Goal: Information Seeking & Learning: Check status

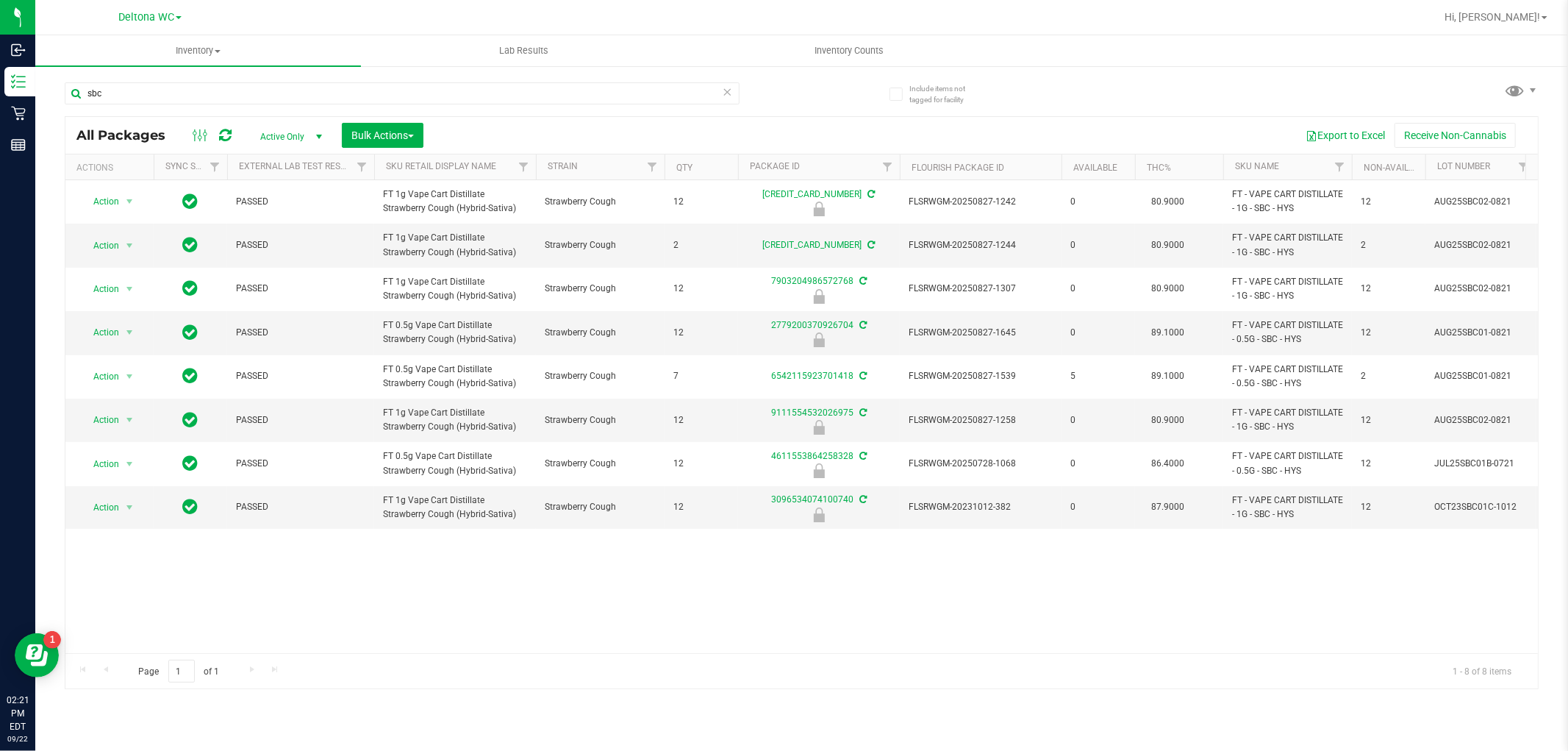
click at [305, 107] on div "sbc" at bounding box center [402, 99] width 675 height 34
click at [311, 96] on input "sbc" at bounding box center [402, 93] width 675 height 22
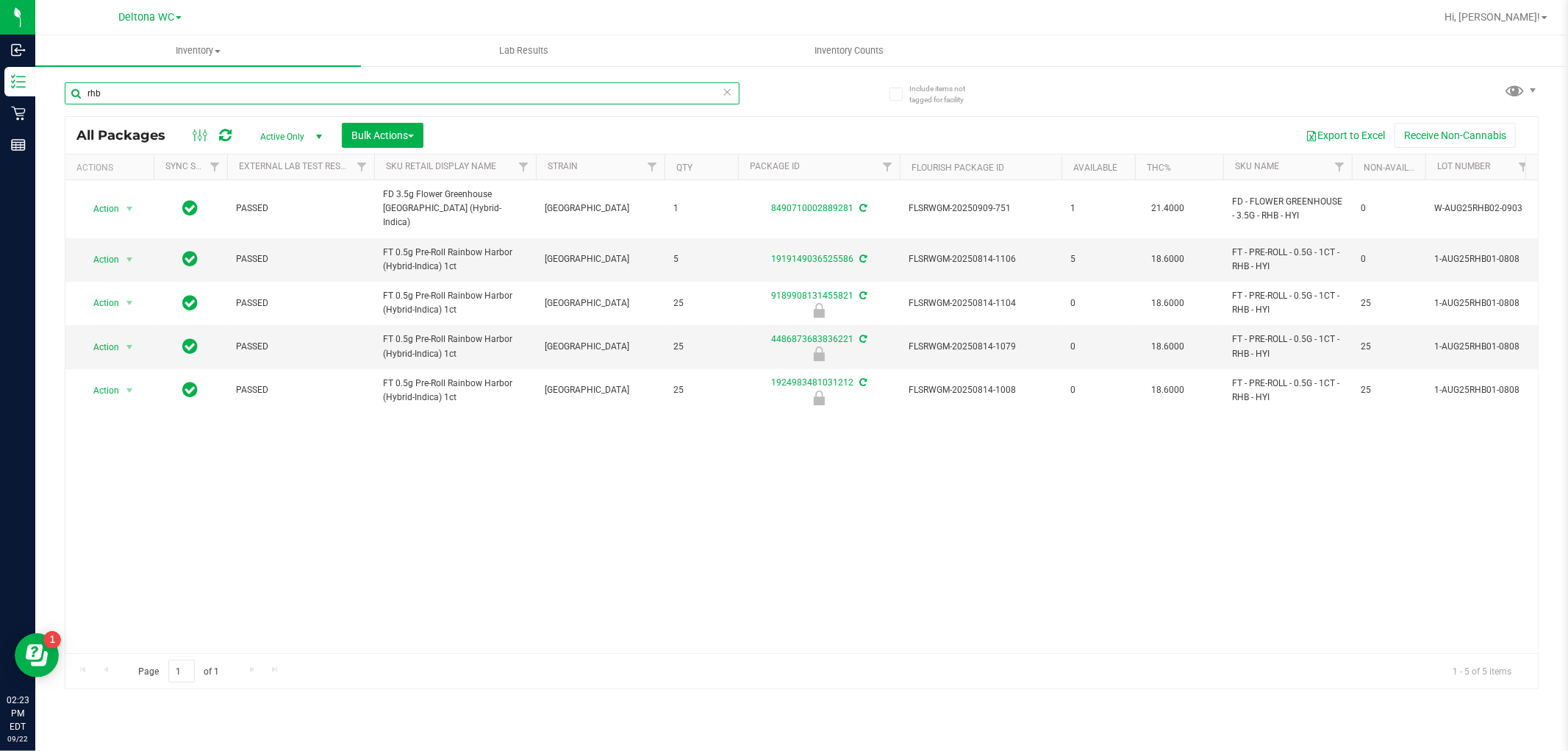
click at [702, 101] on input "rhb" at bounding box center [402, 93] width 675 height 22
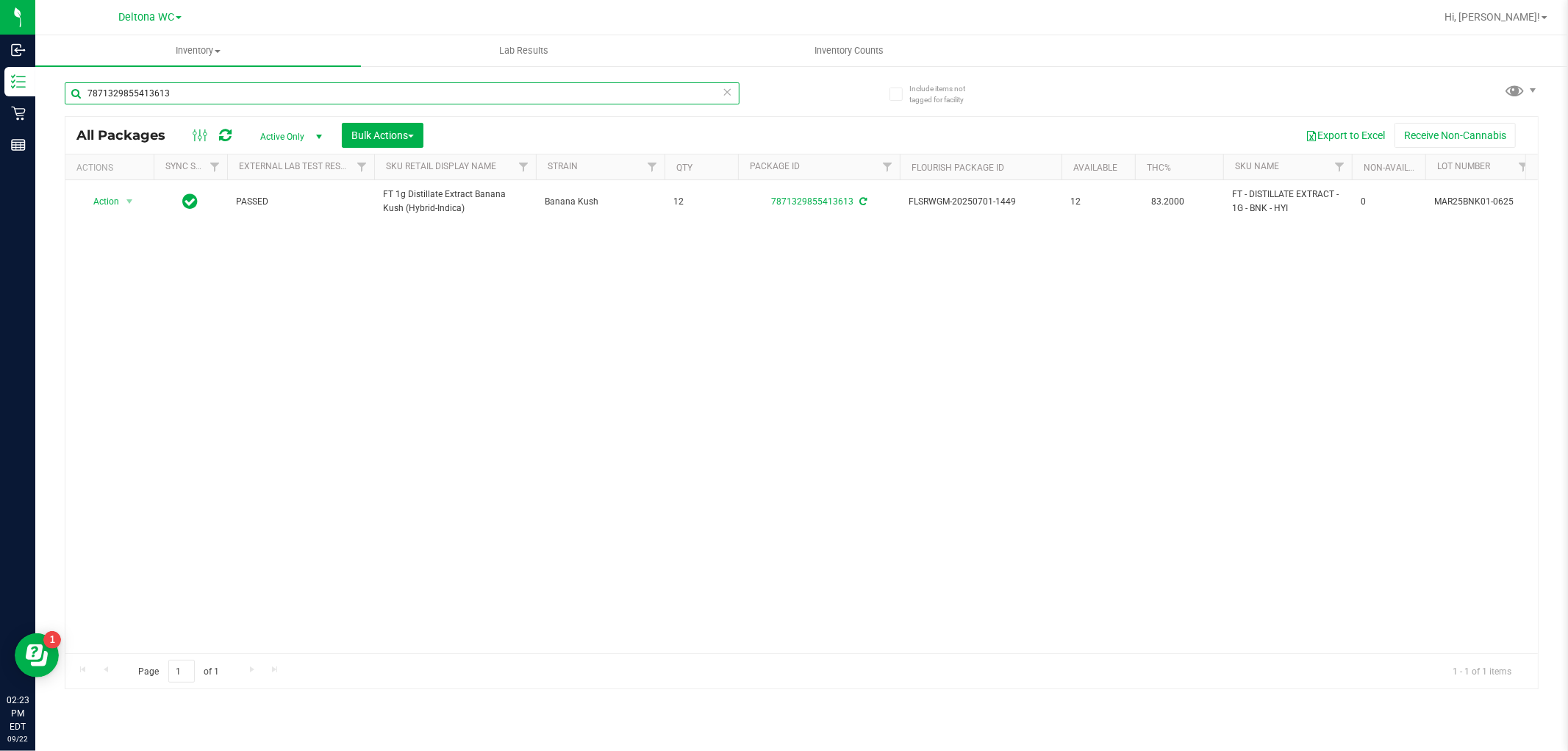
click at [184, 91] on input "7871329855413613" at bounding box center [402, 93] width 675 height 22
type input "abp"
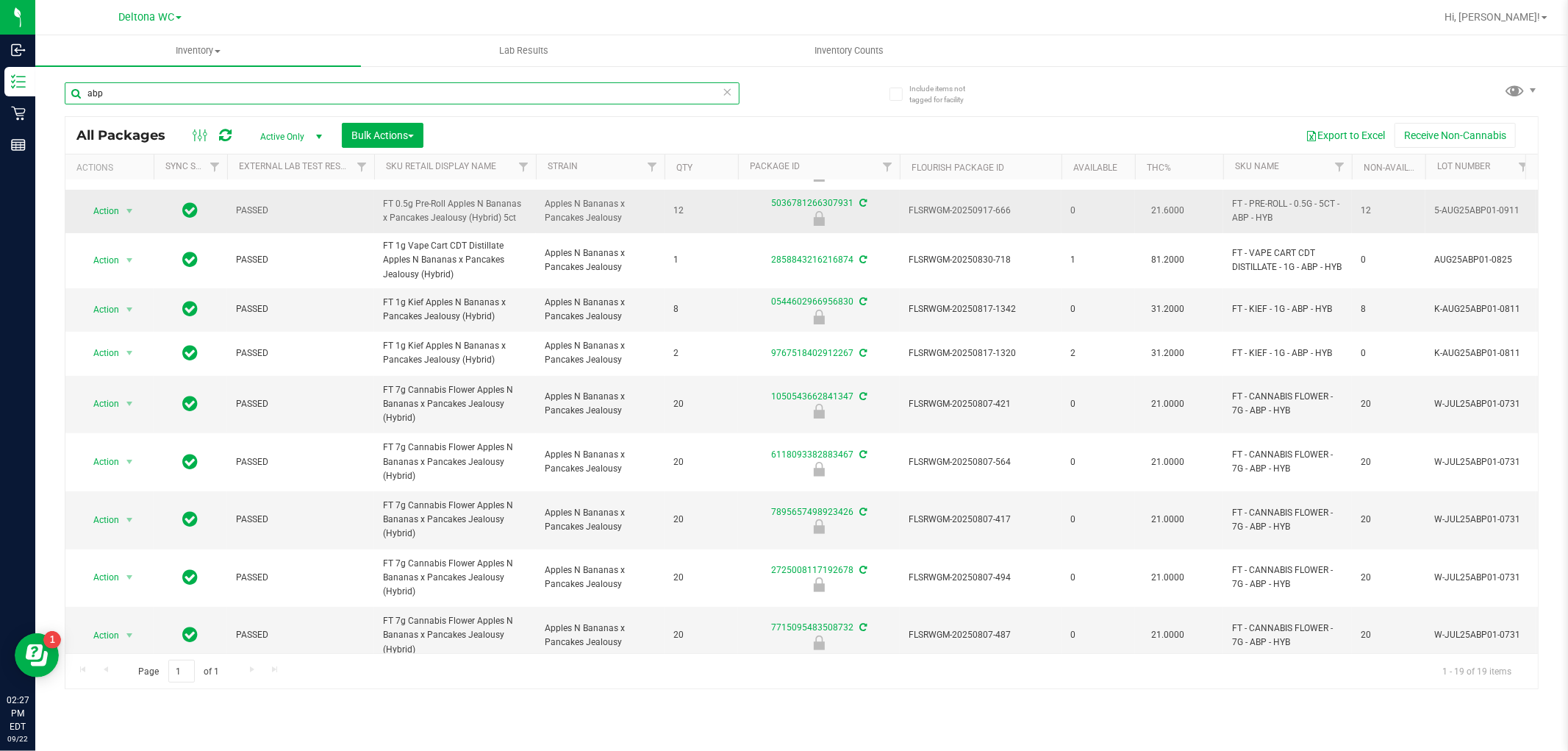
scroll to position [469, 0]
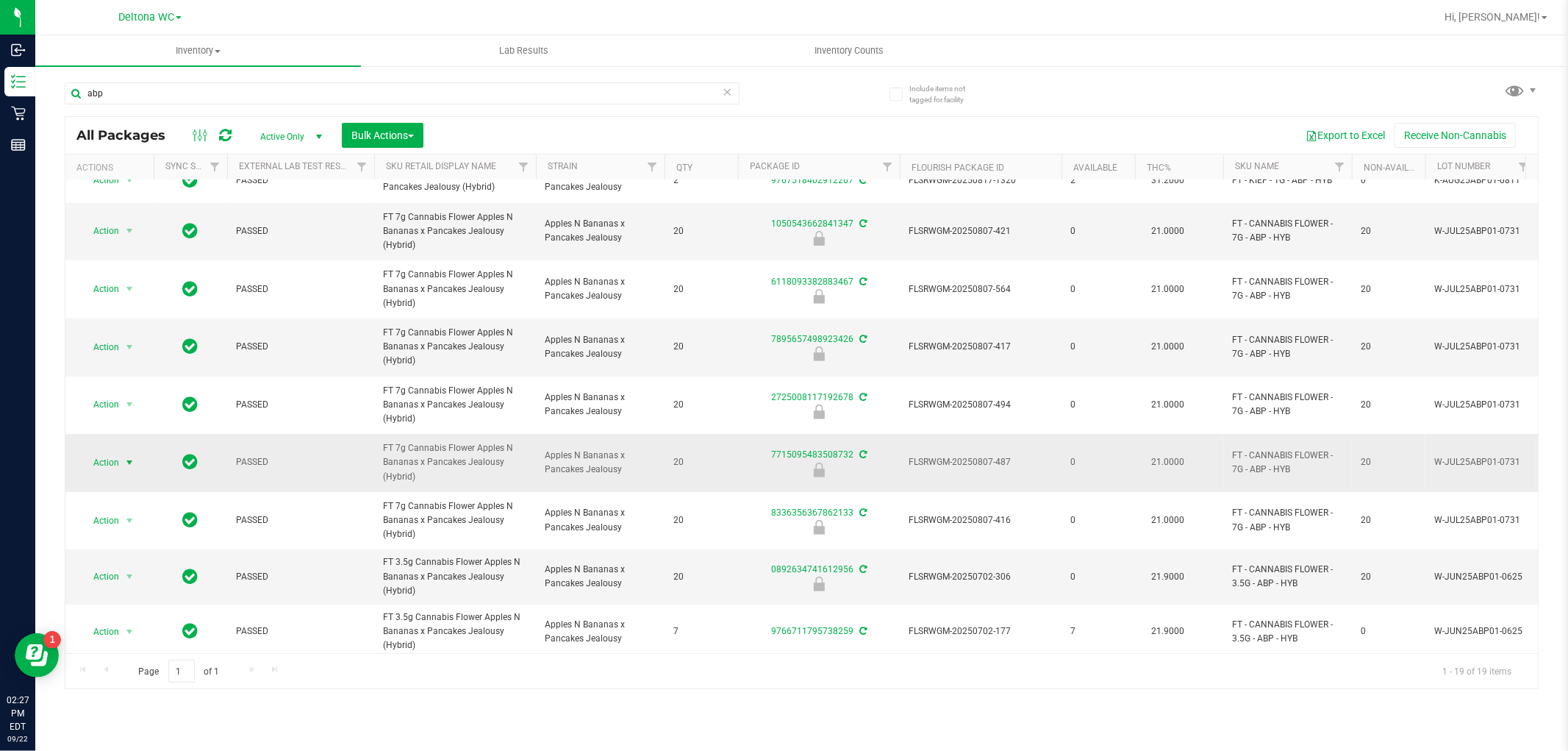
click at [98, 452] on span "Action" at bounding box center [100, 462] width 40 height 20
click at [138, 625] on li "Unlock package" at bounding box center [128, 624] width 94 height 22
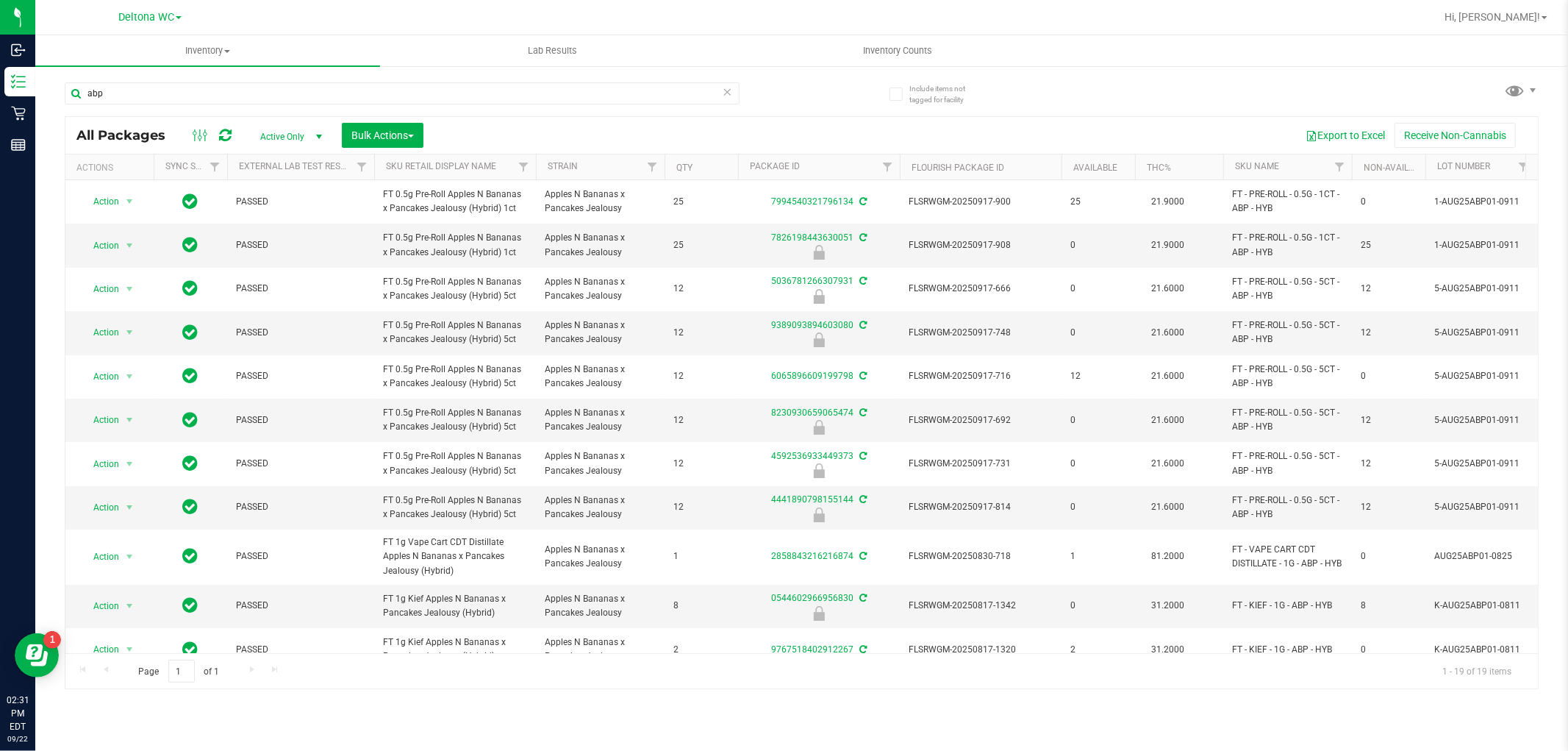
click at [421, 119] on div "All Packages Active Only Active Only Lab Samples Locked All External Internal B…" at bounding box center [801, 135] width 1472 height 37
click at [435, 93] on input "abp" at bounding box center [402, 93] width 675 height 22
click at [438, 62] on uib-tab-heading "Lab Results" at bounding box center [553, 51] width 343 height 29
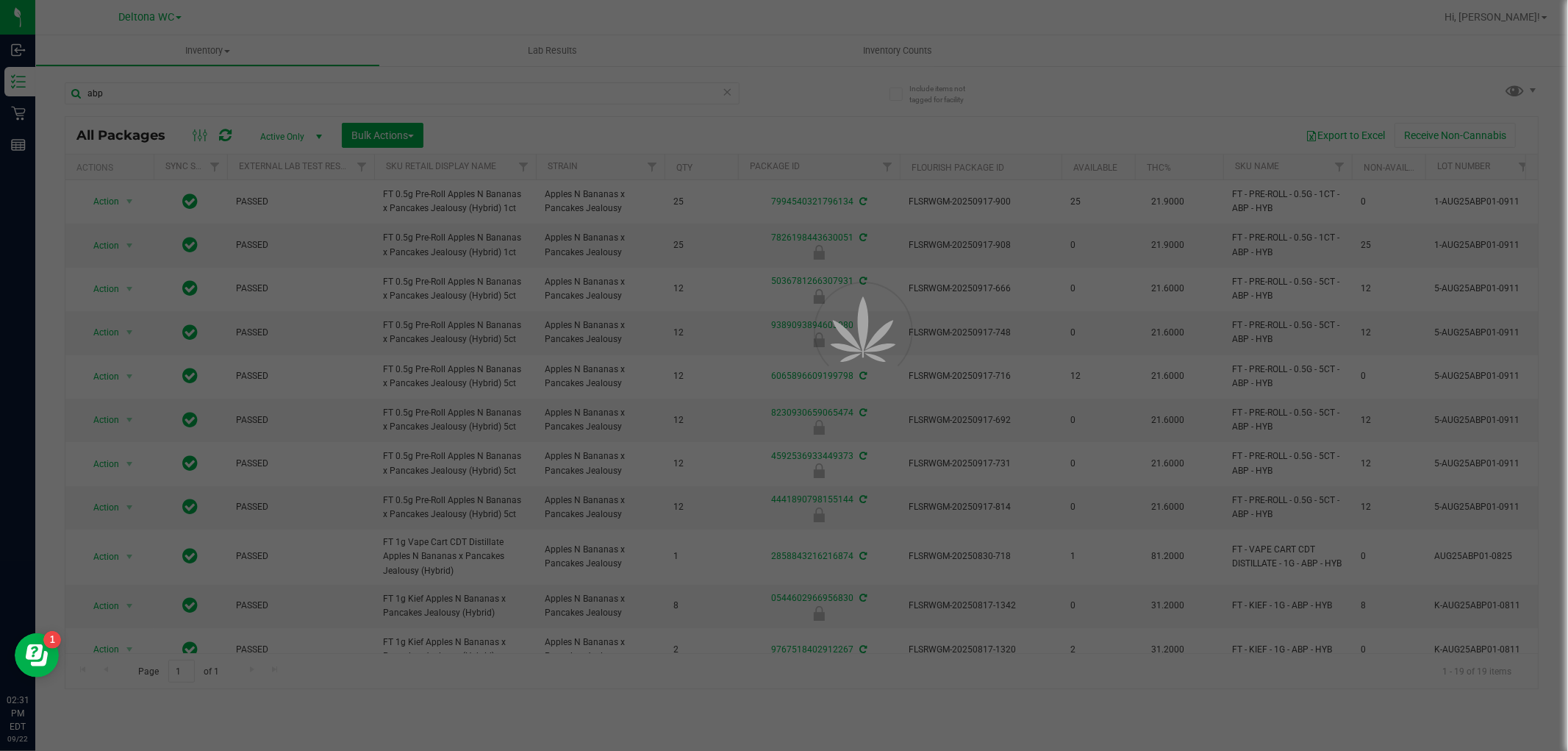
click at [443, 72] on div at bounding box center [784, 375] width 1568 height 751
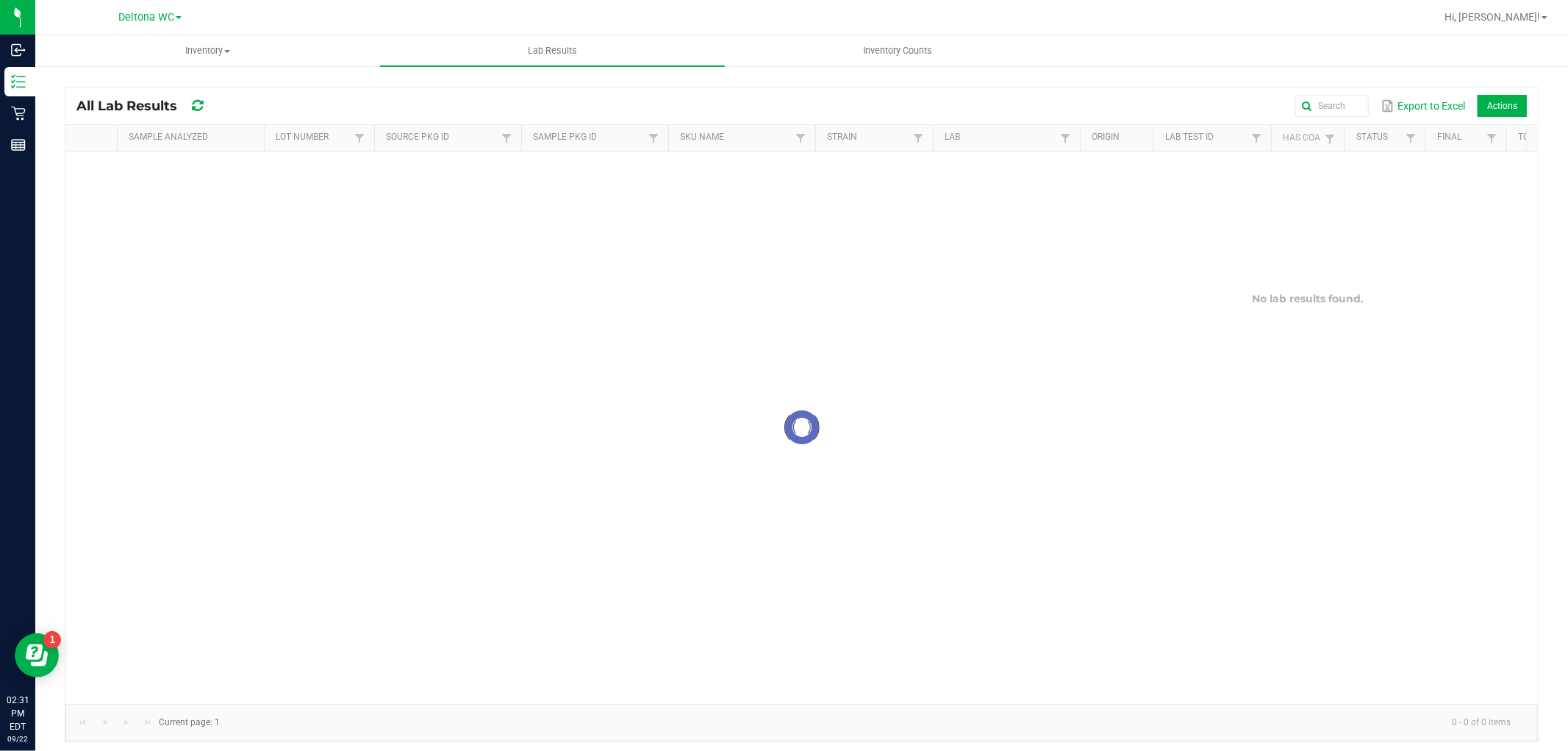
click at [370, 92] on div "All Lab Results Export to Excel Actions" at bounding box center [801, 106] width 1472 height 37
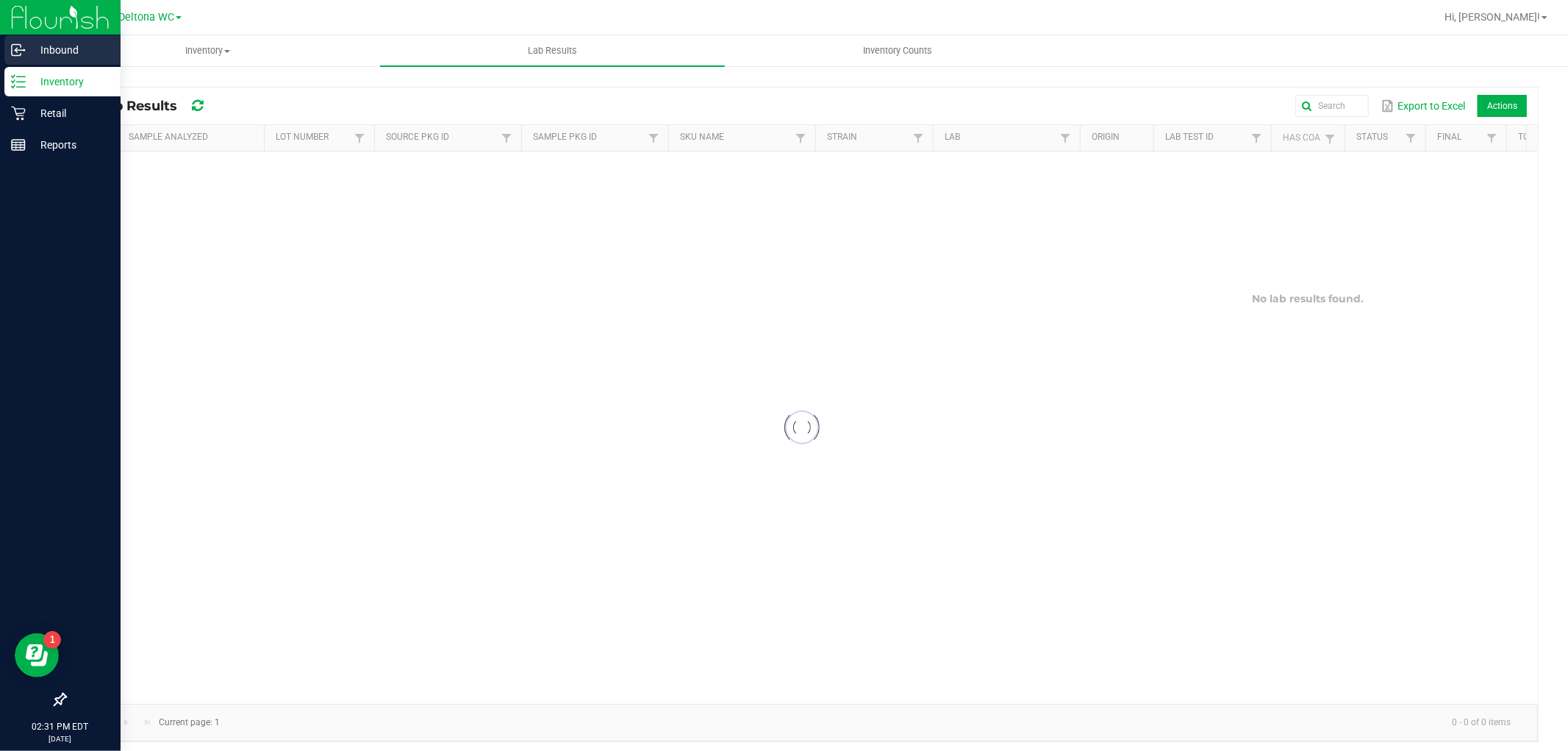
click at [12, 64] on div "Inbound" at bounding box center [63, 50] width 116 height 29
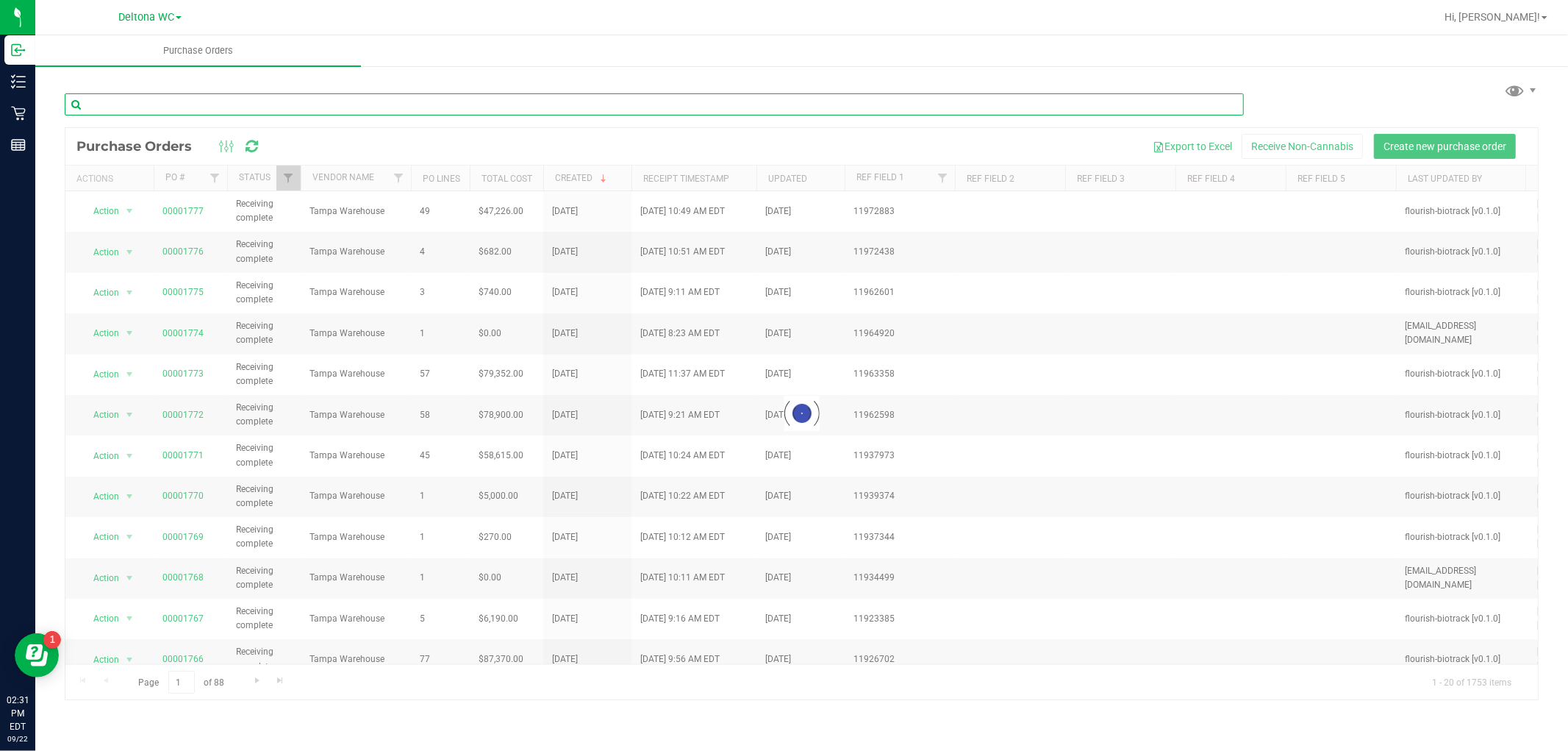
click at [365, 104] on input "text" at bounding box center [655, 104] width 1179 height 22
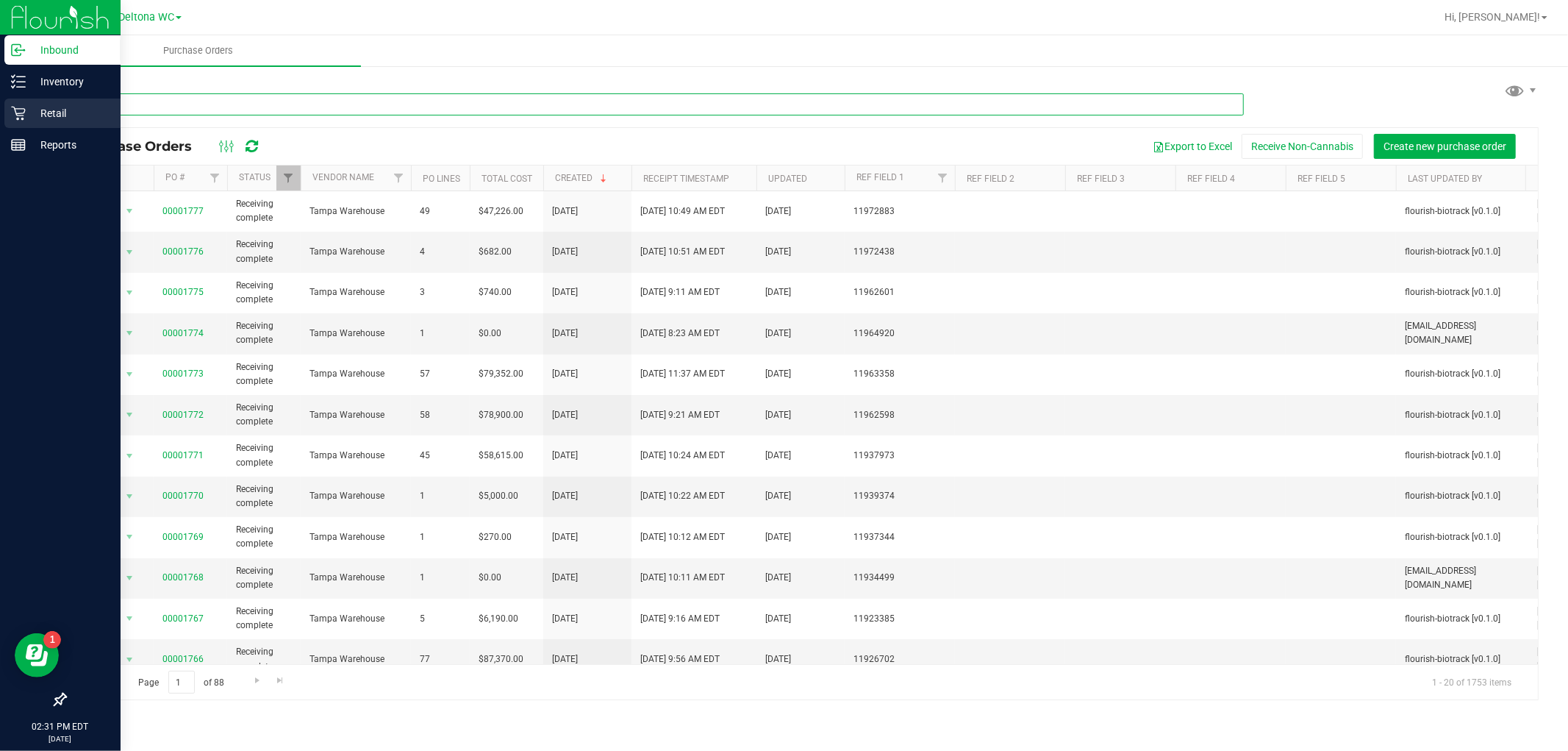
type input "cpz"
click at [45, 99] on div "Retail" at bounding box center [63, 113] width 116 height 29
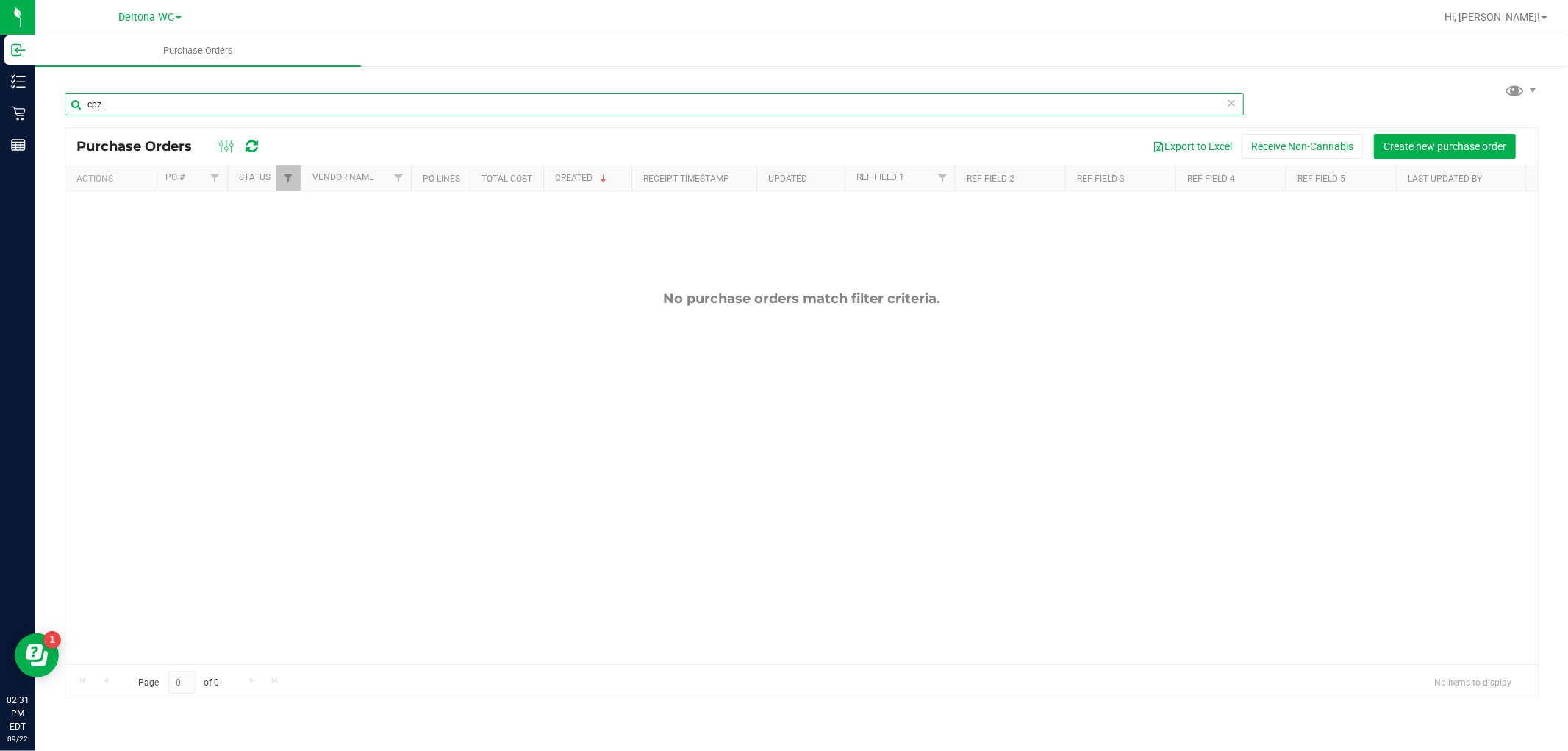
click at [312, 112] on input "cpz" at bounding box center [655, 104] width 1179 height 22
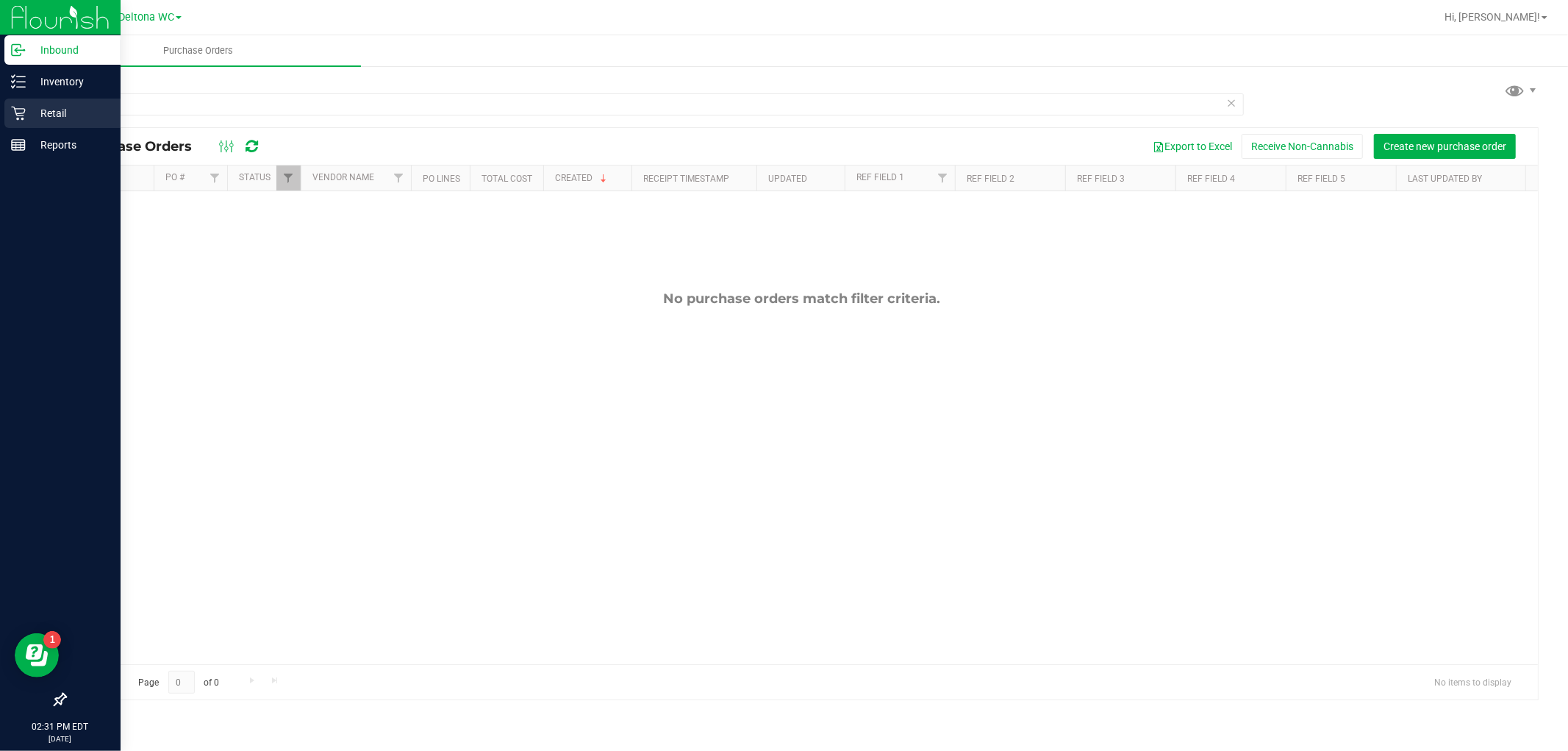
click at [11, 122] on div "Retail" at bounding box center [63, 113] width 116 height 29
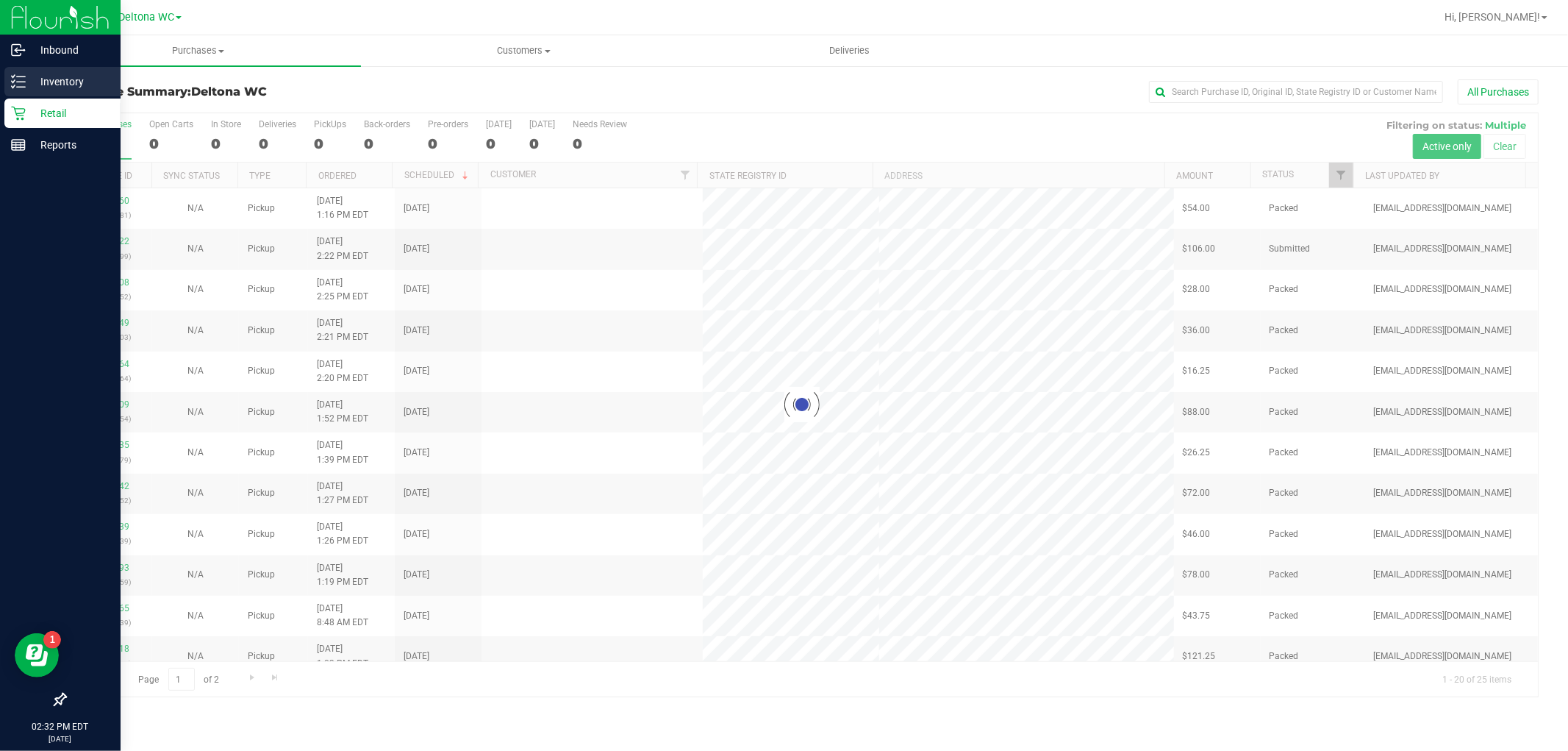
click at [17, 89] on div "Inventory" at bounding box center [63, 81] width 116 height 29
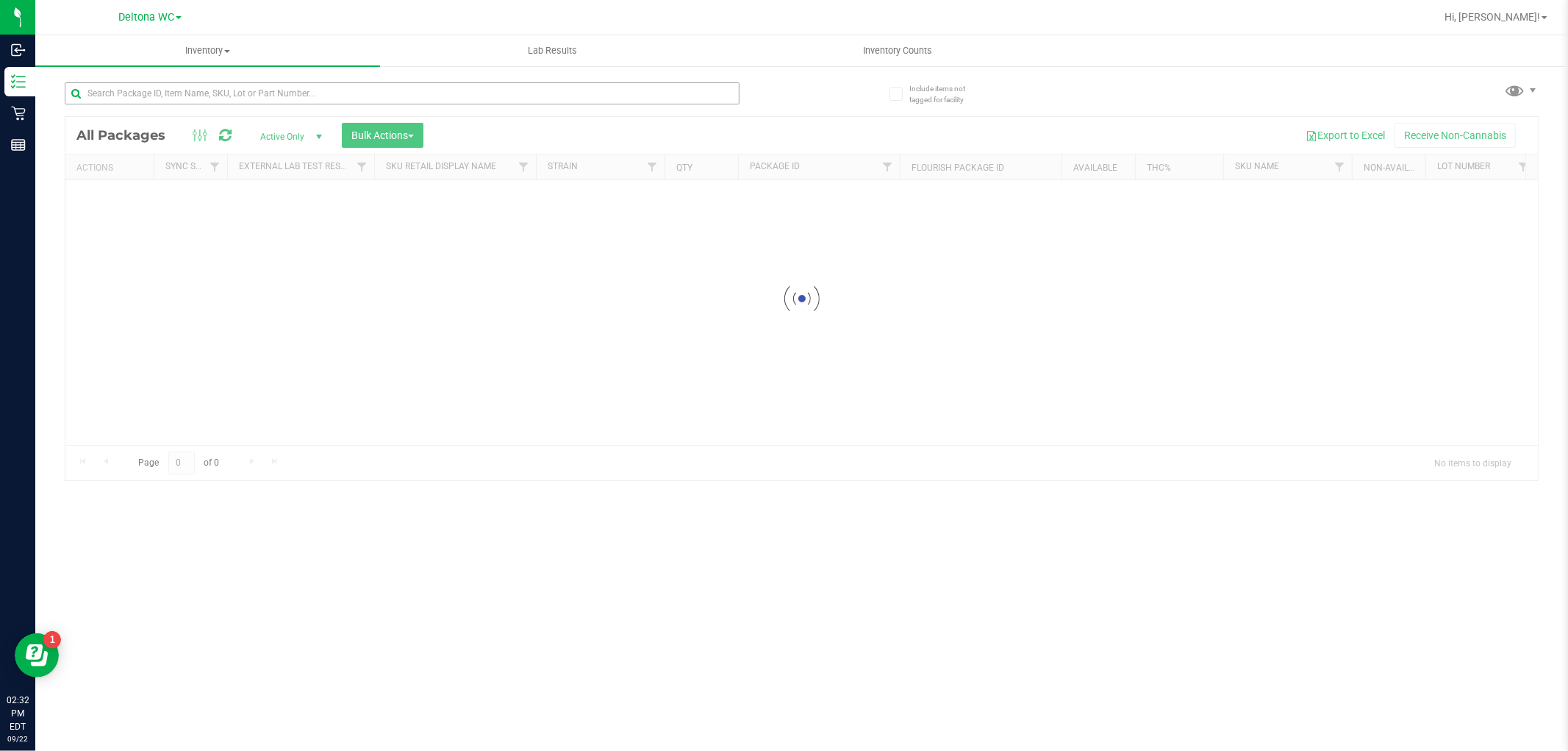
drag, startPoint x: 196, startPoint y: 112, endPoint x: 206, endPoint y: 98, distance: 17.2
click at [200, 107] on div at bounding box center [402, 99] width 675 height 34
click at [206, 98] on div "Inventory All packages All inventory Waste log Create inventory Lab Results Inv…" at bounding box center [801, 393] width 1532 height 715
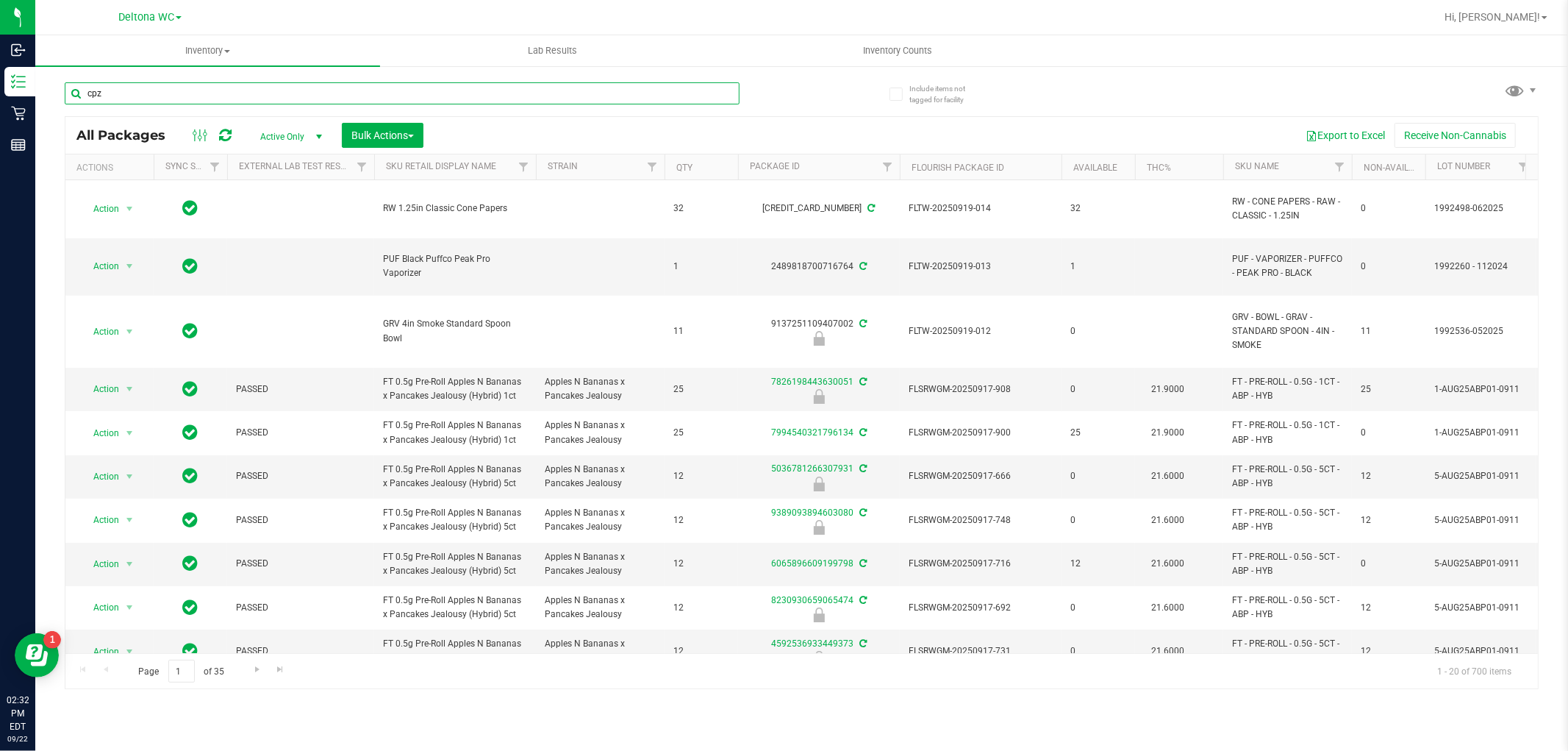
type input "cpz"
